Goal: Navigation & Orientation: Go to known website

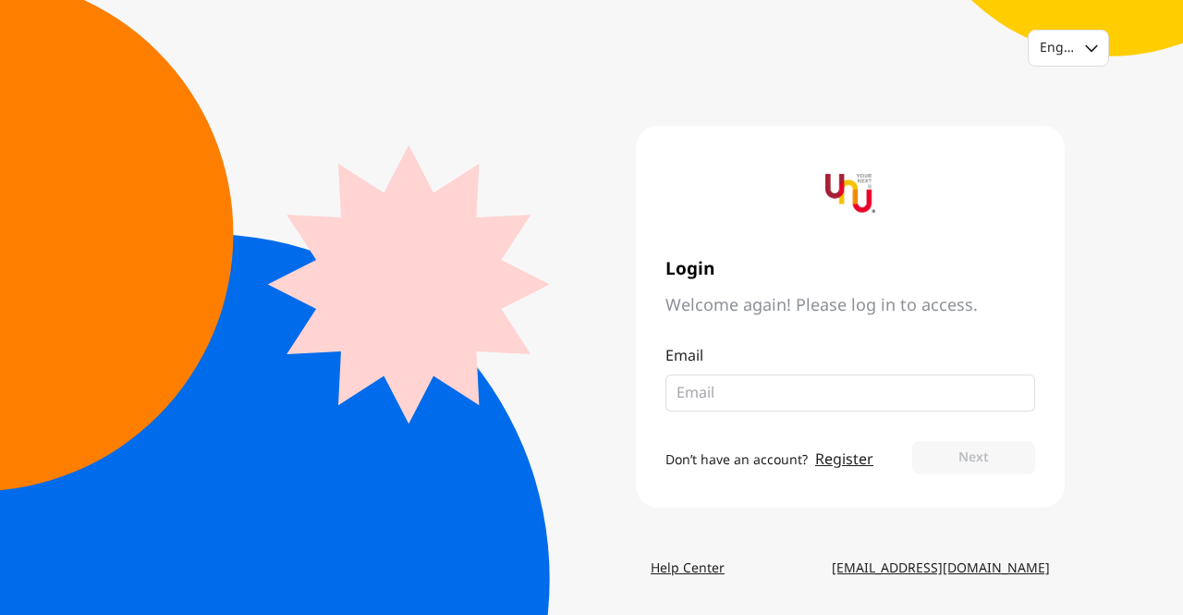
click at [847, 180] on img at bounding box center [850, 193] width 50 height 50
click at [1074, 40] on div "English" at bounding box center [1068, 47] width 79 height 35
